Goal: Information Seeking & Learning: Learn about a topic

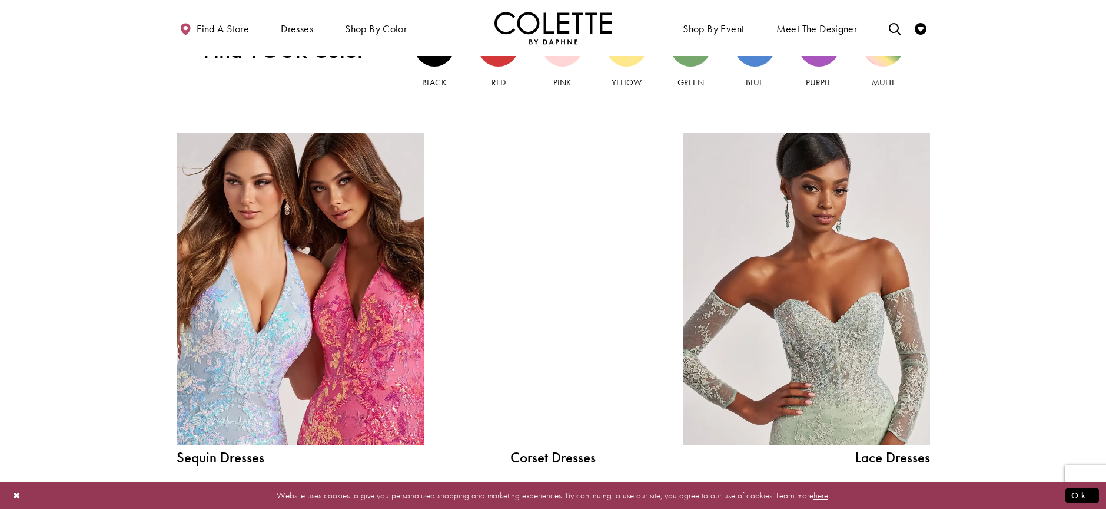
scroll to position [1342, 0]
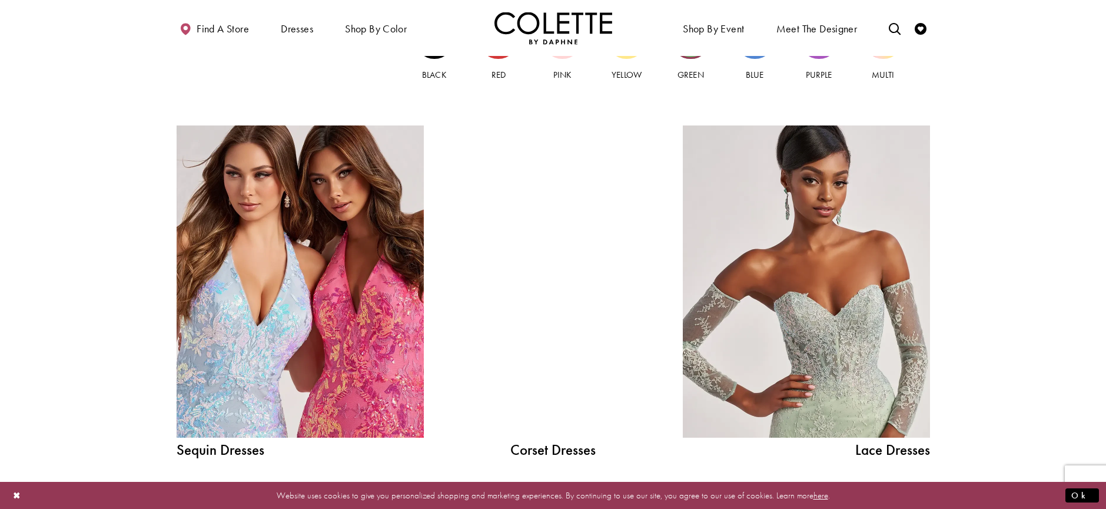
click at [694, 73] on span "Green" at bounding box center [691, 75] width 26 height 12
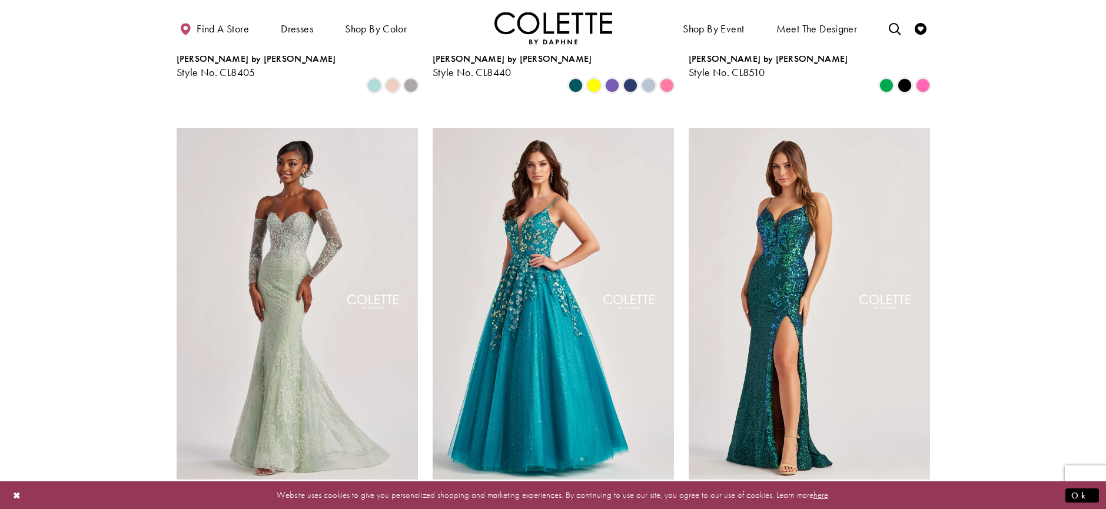
scroll to position [471, 0]
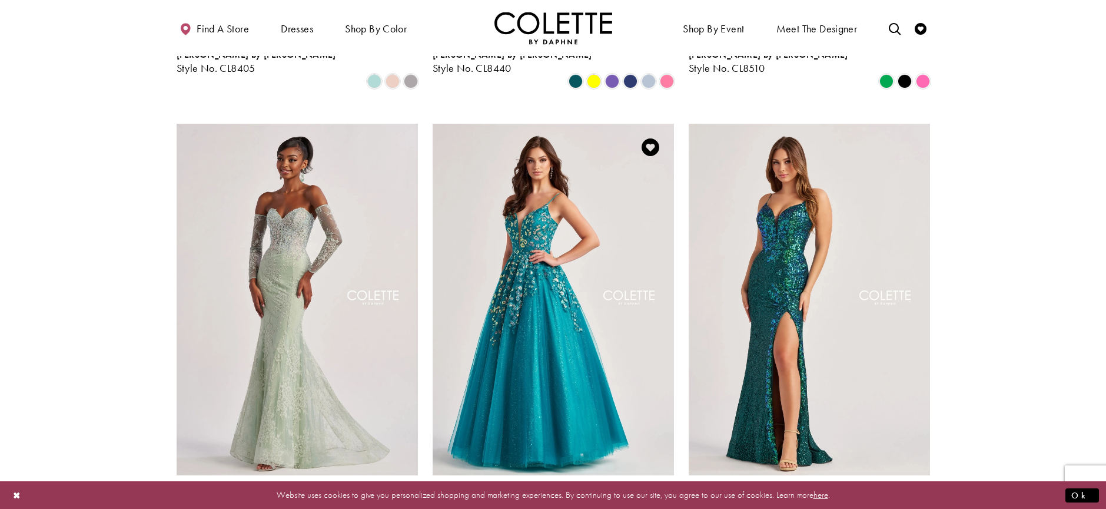
click at [543, 251] on img "Visit Colette by Daphne Style No. CL8420 Page" at bounding box center [553, 299] width 241 height 351
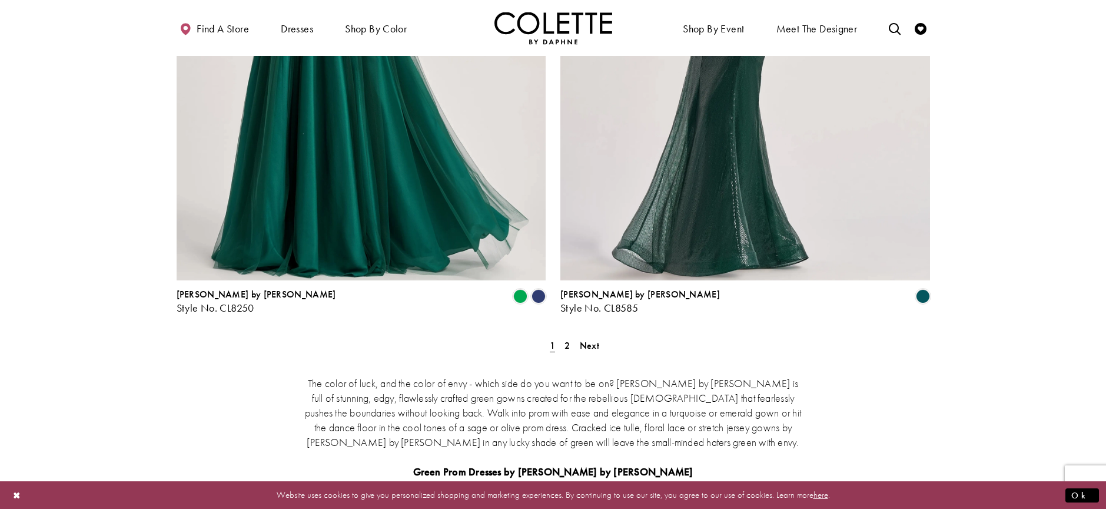
scroll to position [2162, 0]
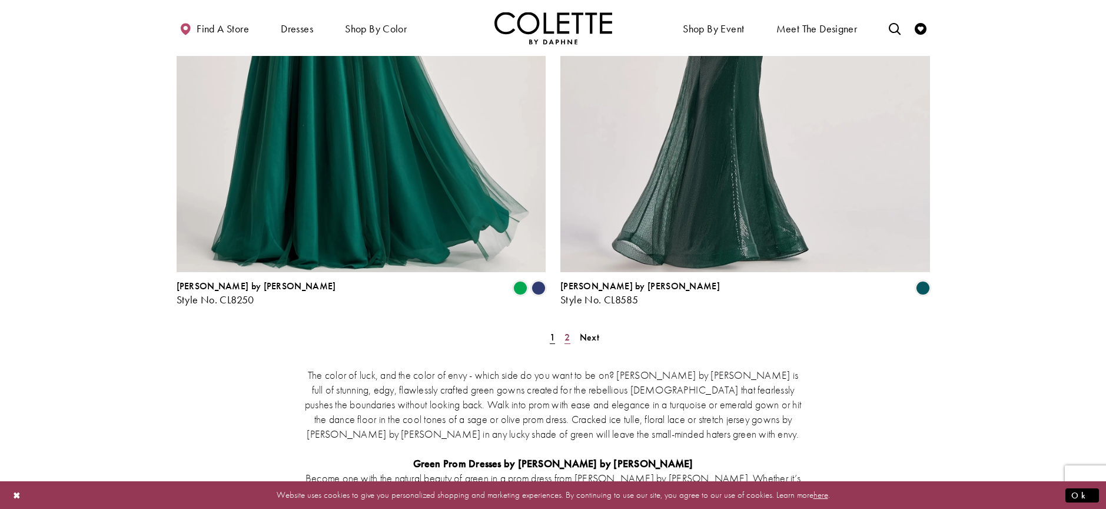
click at [570, 328] on link "2" at bounding box center [567, 336] width 12 height 17
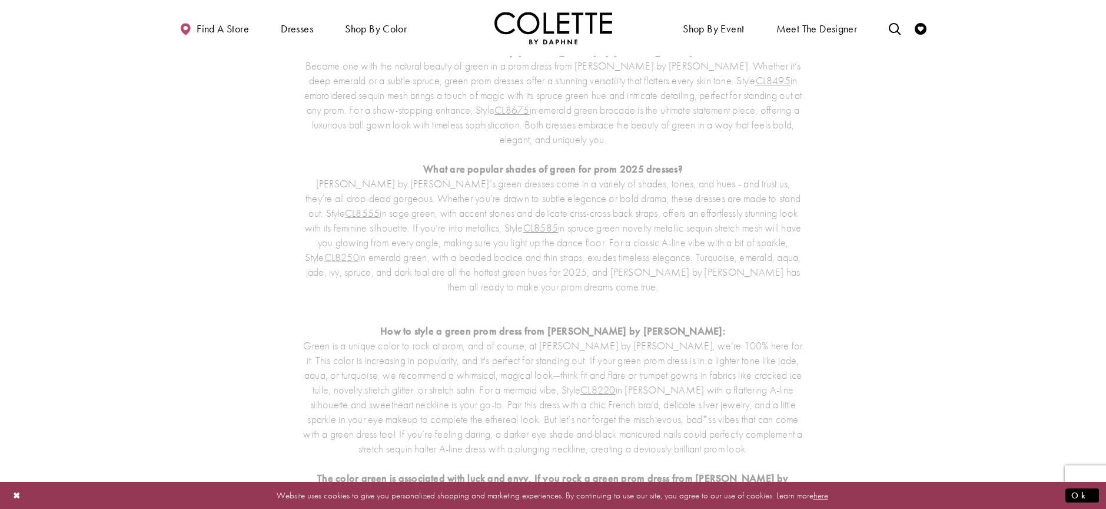
scroll to position [64, 0]
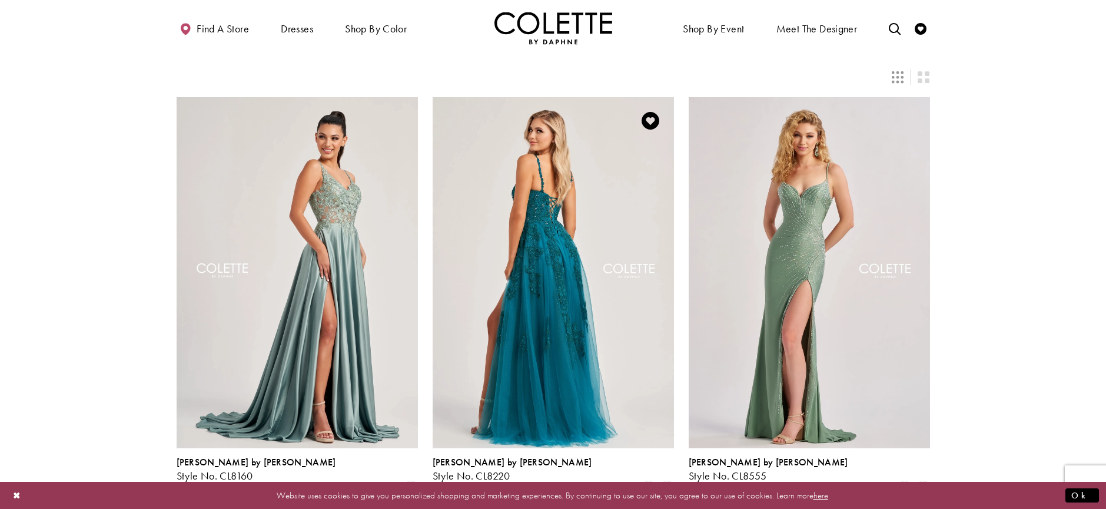
click at [552, 310] on img "Visit Colette by Daphne Style No. CL8220 Page" at bounding box center [553, 272] width 241 height 351
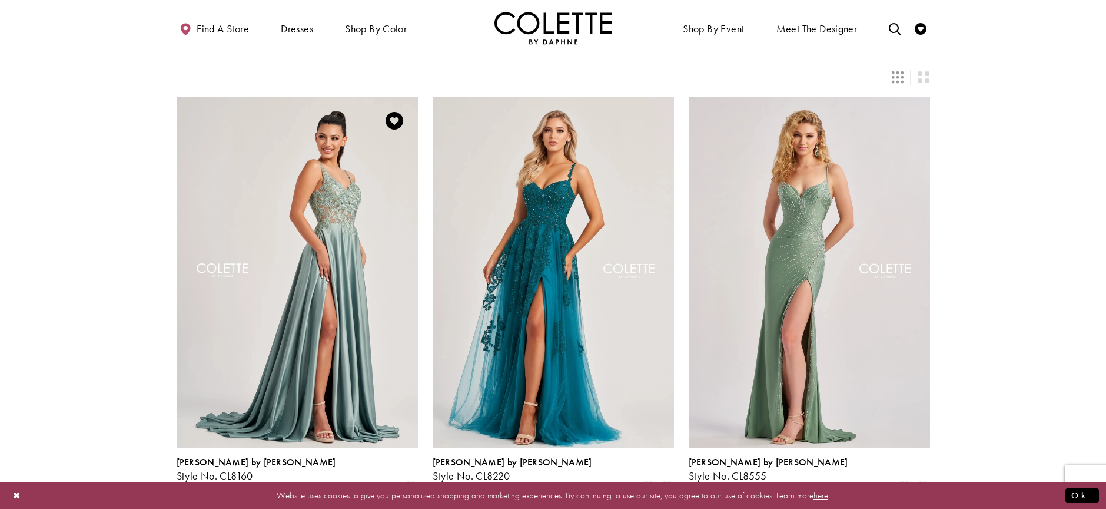
click at [337, 173] on img "Visit Colette by Daphne Style No. CL8160 Page" at bounding box center [297, 272] width 241 height 351
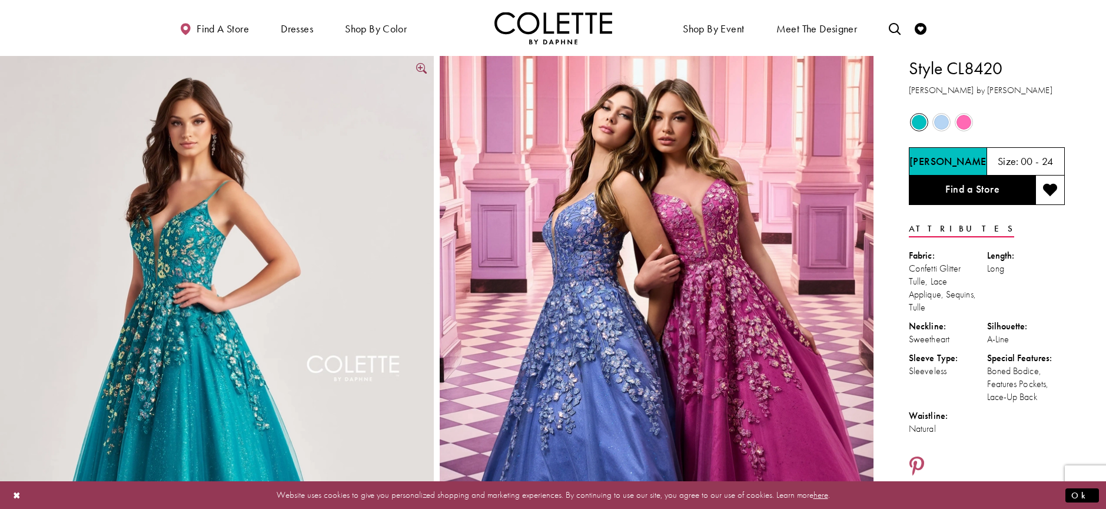
click at [165, 321] on img "Full size Style CL8420 Colette by Daphne #4 Jade frontface vertical picture" at bounding box center [217, 381] width 434 height 651
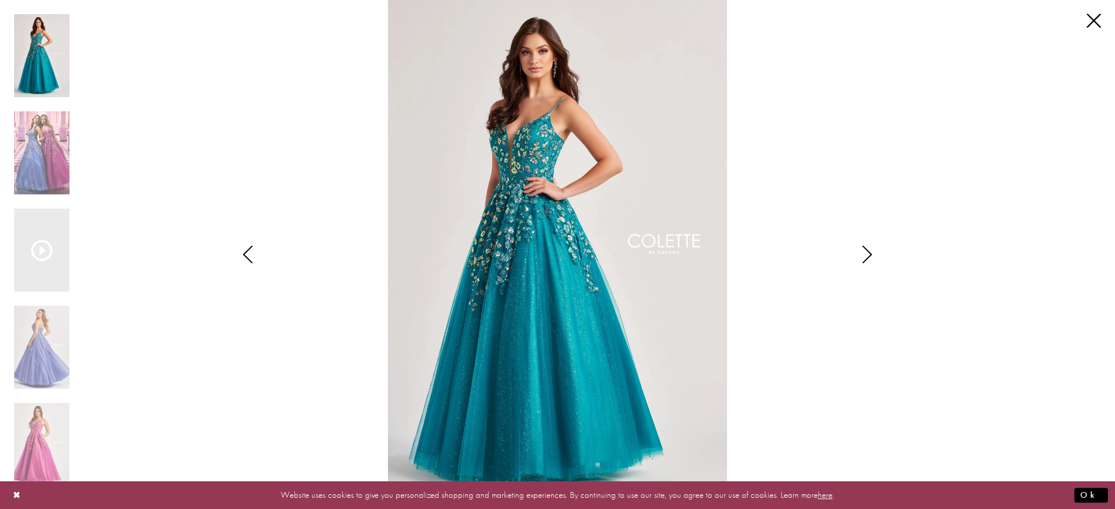
click at [878, 258] on icon "Style CL8420 Colette by Daphne Views dialog" at bounding box center [866, 254] width 29 height 18
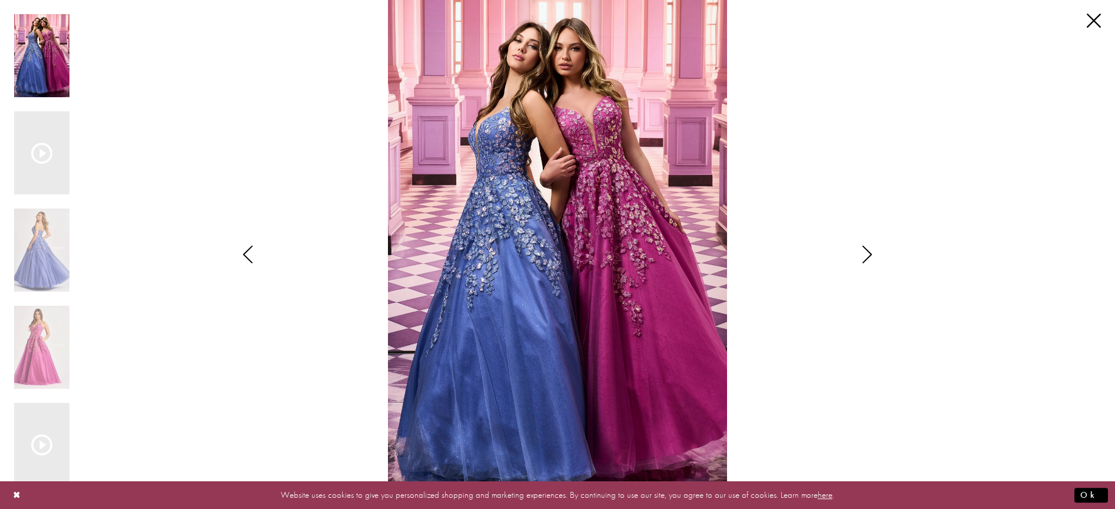
click at [872, 255] on icon "Style CL8420 Colette by Daphne Views dialog" at bounding box center [866, 254] width 29 height 18
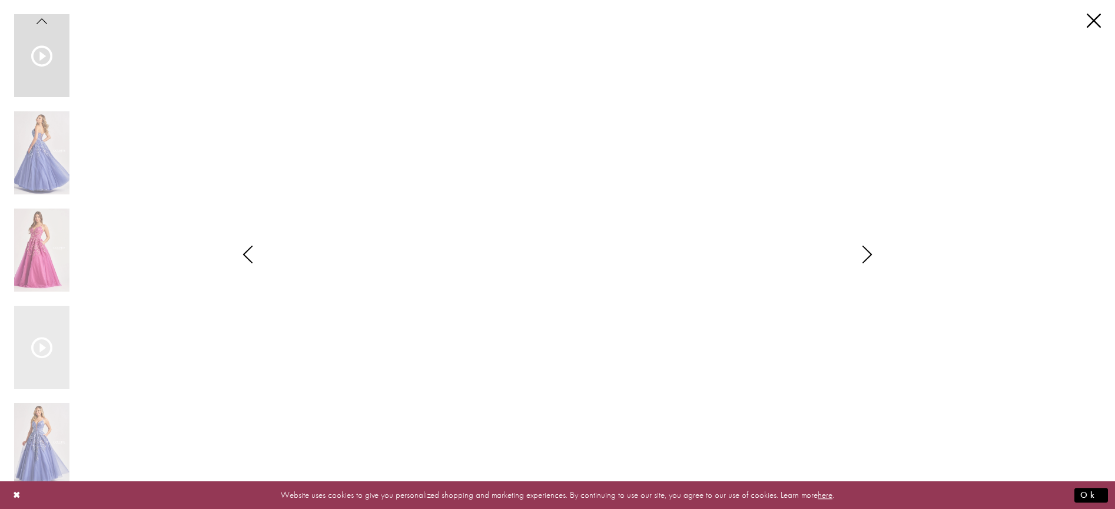
click at [872, 255] on icon "Style CL8420 Colette by Daphne Views dialog" at bounding box center [866, 254] width 29 height 18
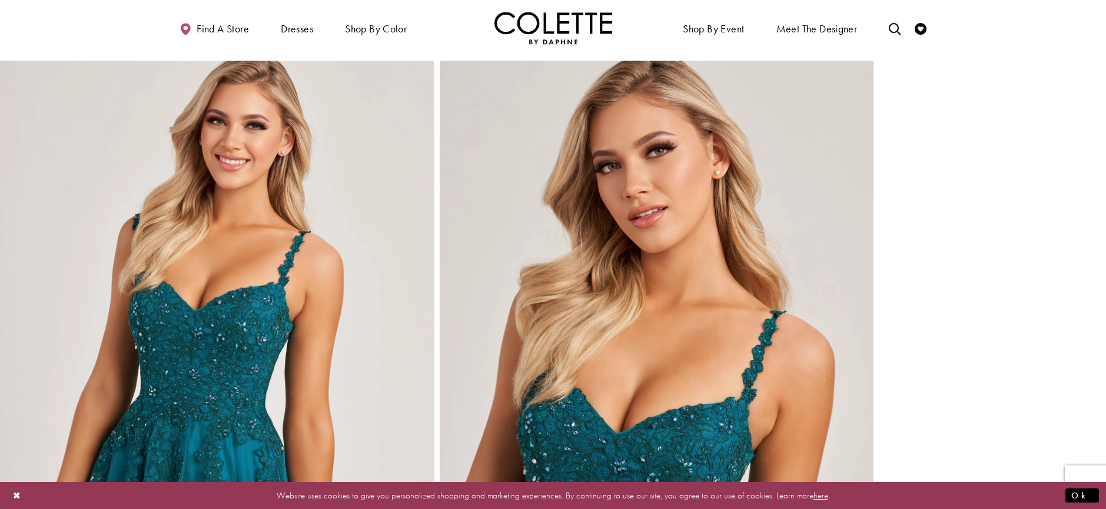
scroll to position [1177, 0]
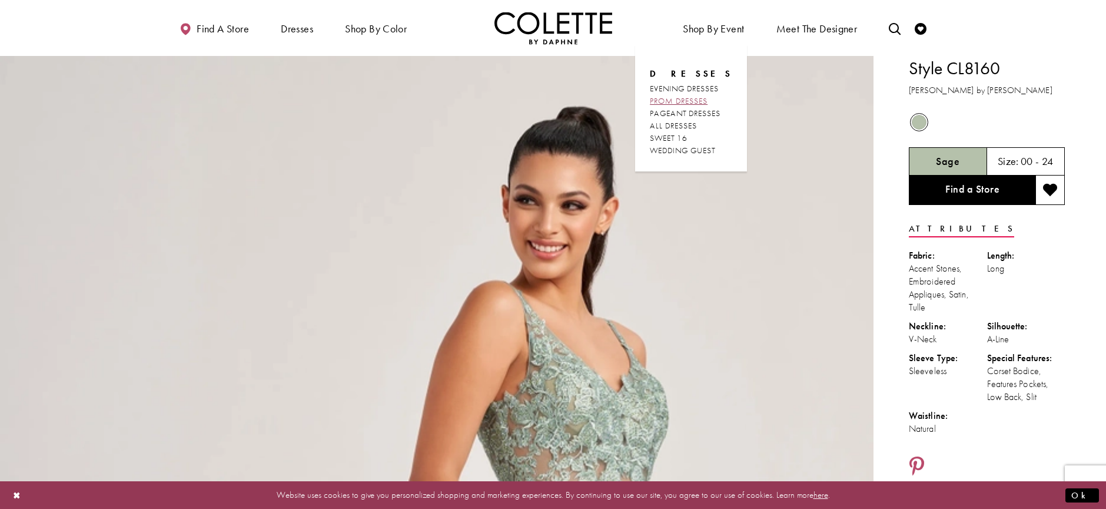
click at [668, 99] on span "PROM DRESSES" at bounding box center [679, 100] width 58 height 11
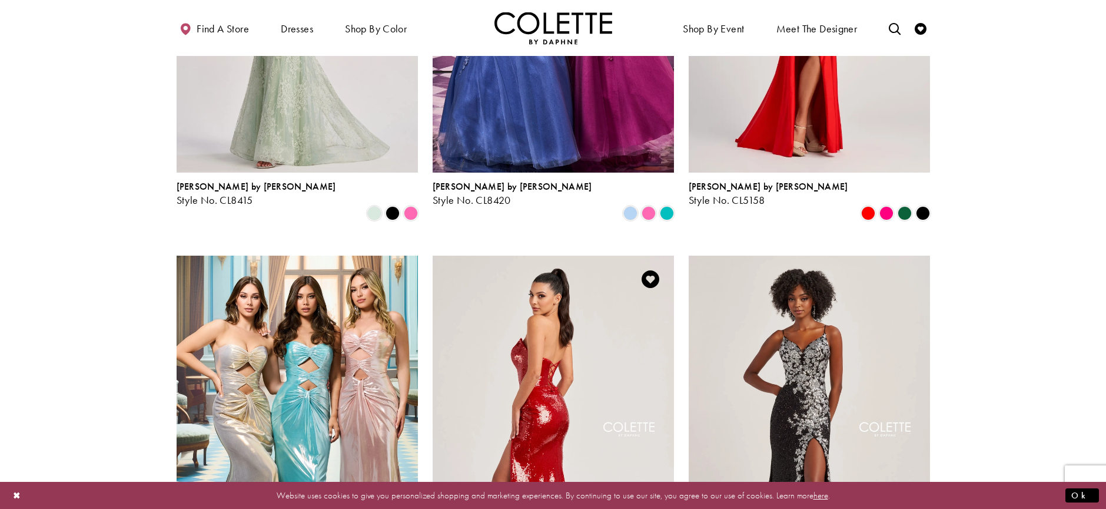
scroll to position [1844, 0]
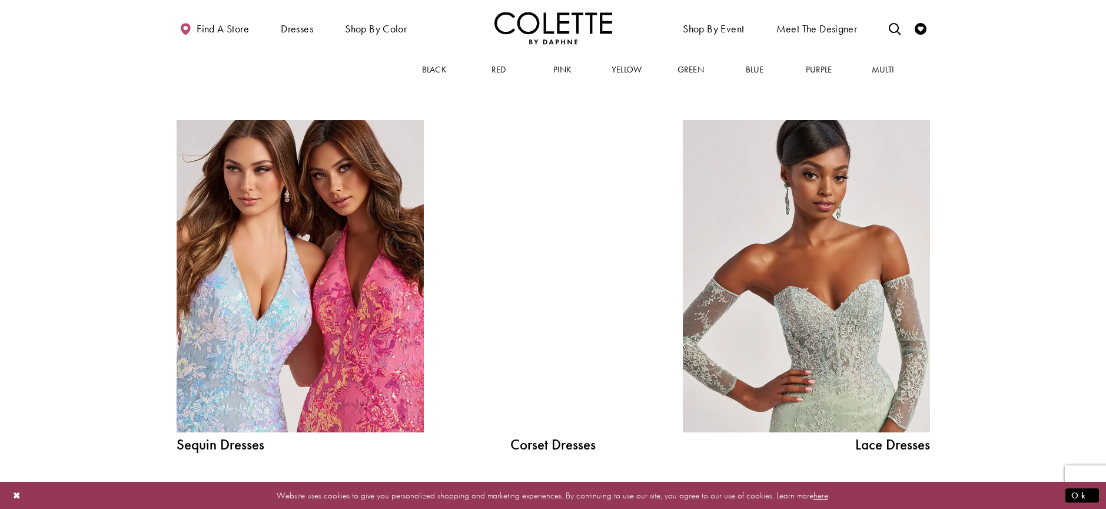
scroll to position [1342, 0]
